Goal: Task Accomplishment & Management: Use online tool/utility

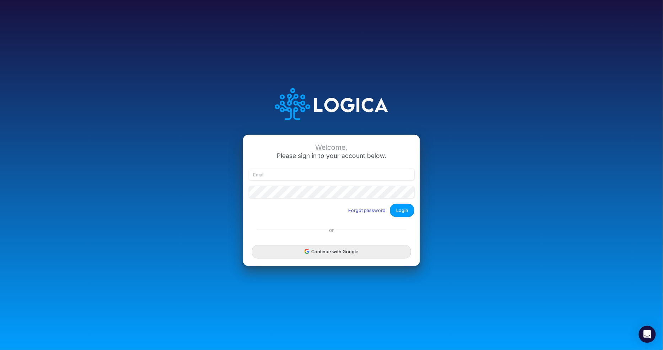
click at [331, 253] on button "Continue with Google" at bounding box center [331, 251] width 159 height 13
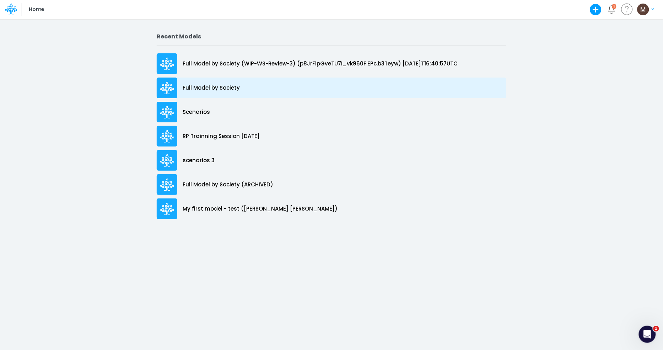
click at [213, 92] on p "Full Model by Society" at bounding box center [211, 88] width 57 height 8
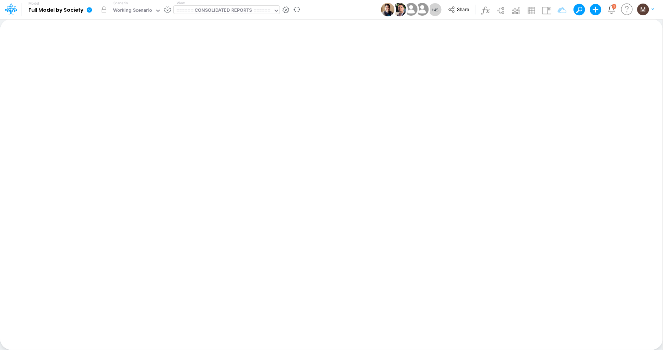
click at [247, 12] on div "====== CONSOLIDATED REPORTS ======" at bounding box center [223, 11] width 95 height 8
type input "active"
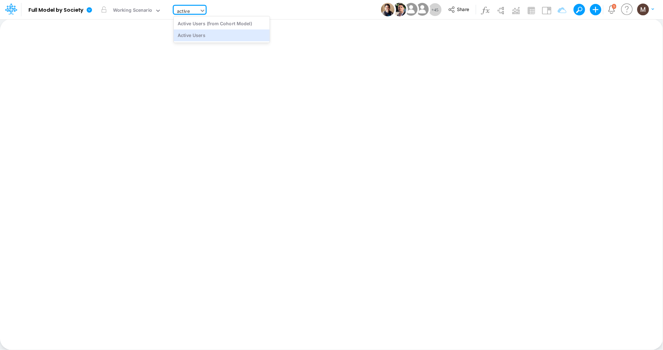
click at [233, 38] on div "Active Users" at bounding box center [222, 35] width 96 height 12
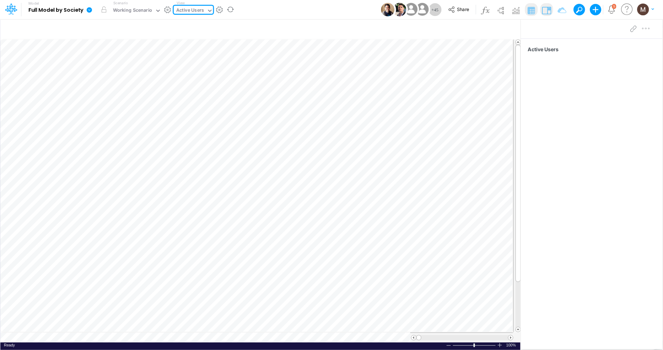
click at [90, 11] on icon at bounding box center [89, 9] width 5 height 5
click at [146, 60] on button "Export" at bounding box center [125, 62] width 76 height 12
click at [185, 66] on button "Excel" at bounding box center [201, 66] width 76 height 11
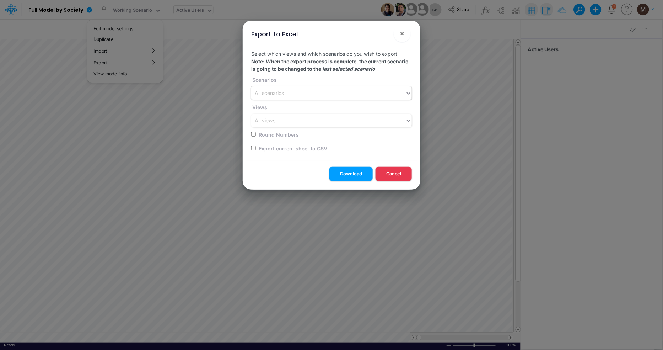
click at [316, 89] on div "All scenarios" at bounding box center [328, 93] width 154 height 12
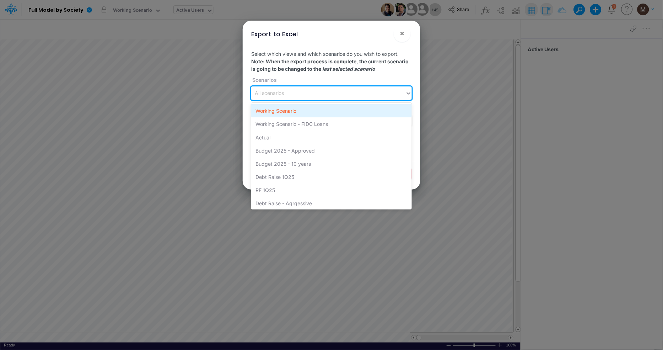
click at [305, 114] on div "Working Scenario" at bounding box center [331, 110] width 161 height 13
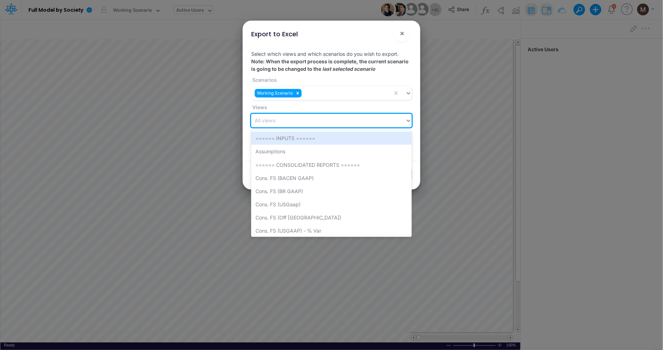
click at [290, 124] on div "All views" at bounding box center [328, 121] width 154 height 12
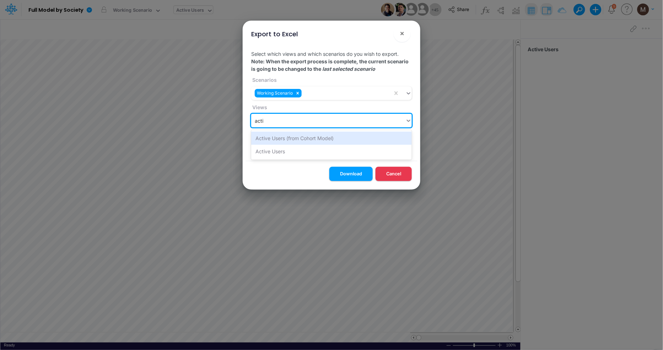
type input "activ"
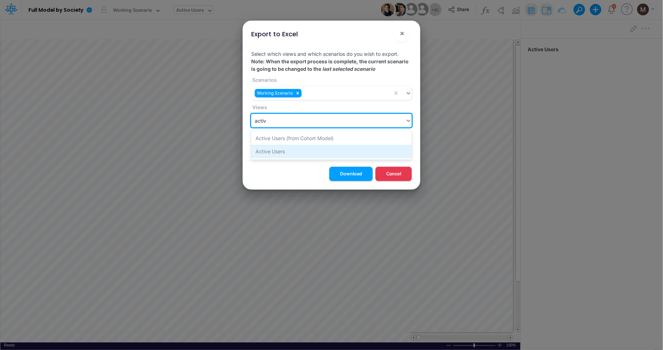
click at [292, 151] on div "Active Users" at bounding box center [331, 151] width 161 height 13
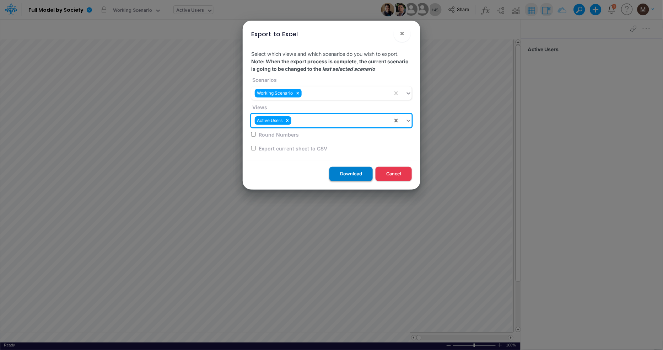
click at [354, 175] on button "Download" at bounding box center [350, 174] width 43 height 14
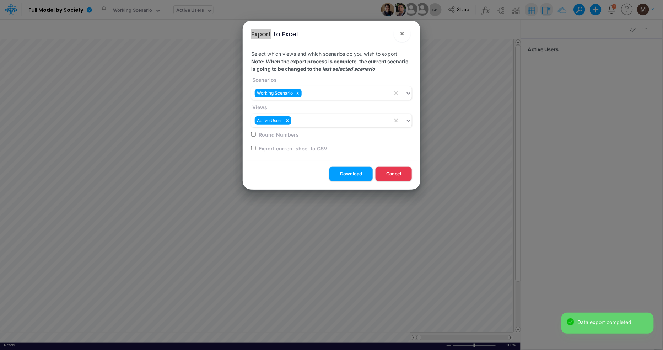
click at [535, 4] on div "Export to Excel × Select which views and which scenarios do you wish to export.…" at bounding box center [331, 175] width 663 height 350
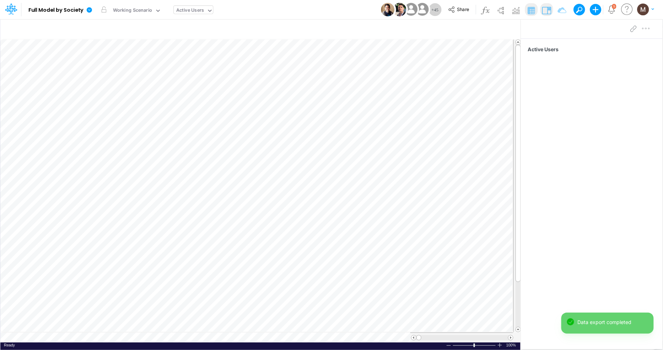
click at [184, 11] on div "Active Users" at bounding box center [190, 11] width 28 height 8
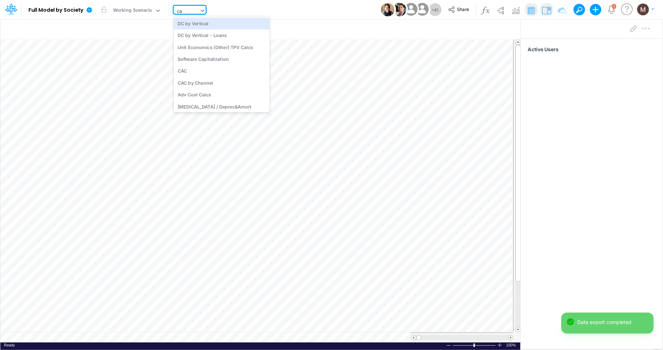
type input "cac"
click at [193, 21] on div "CAC" at bounding box center [222, 23] width 96 height 12
